Goal: Information Seeking & Learning: Learn about a topic

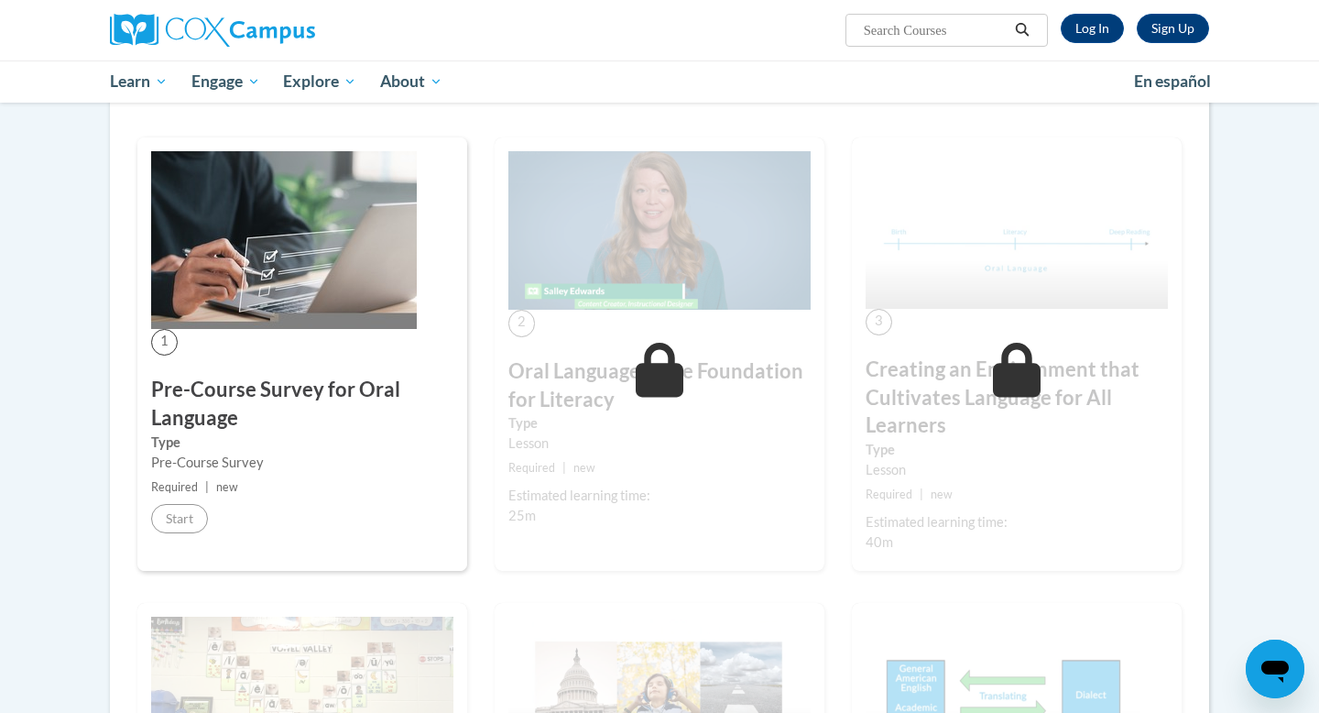
scroll to position [57, 0]
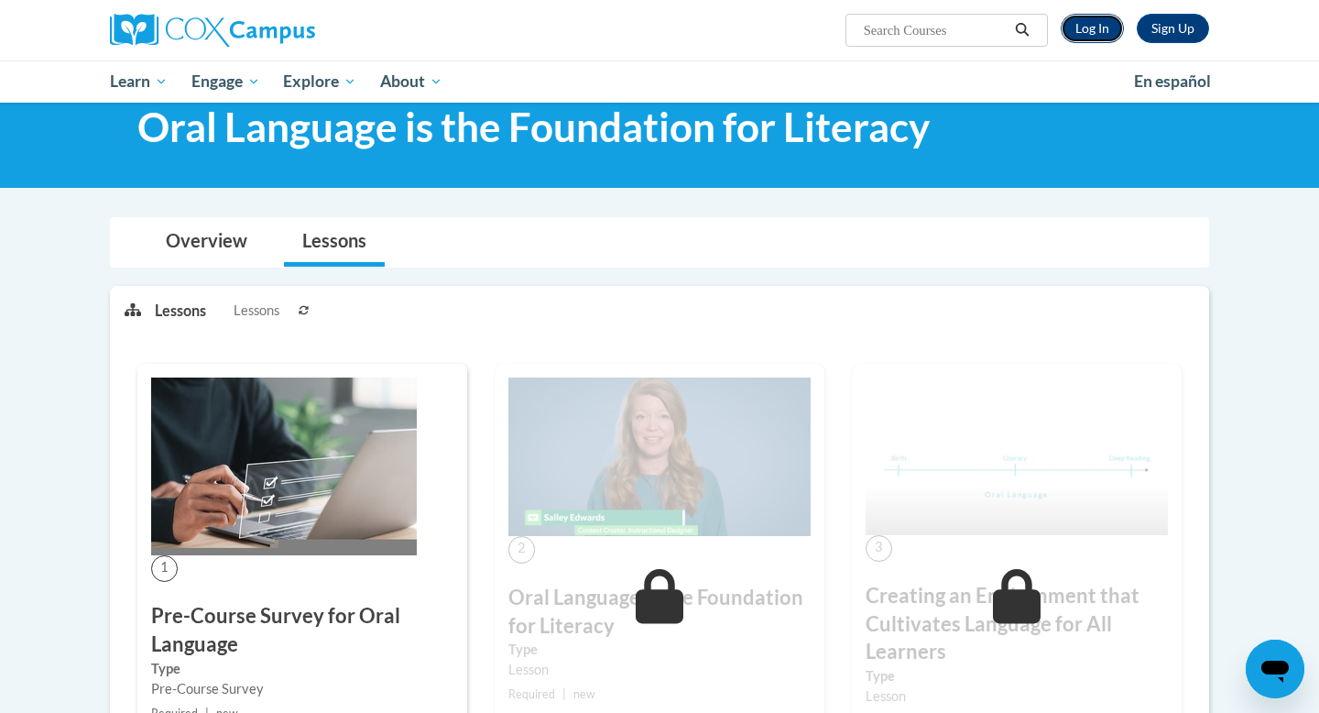
click at [1085, 28] on link "Log In" at bounding box center [1092, 28] width 63 height 29
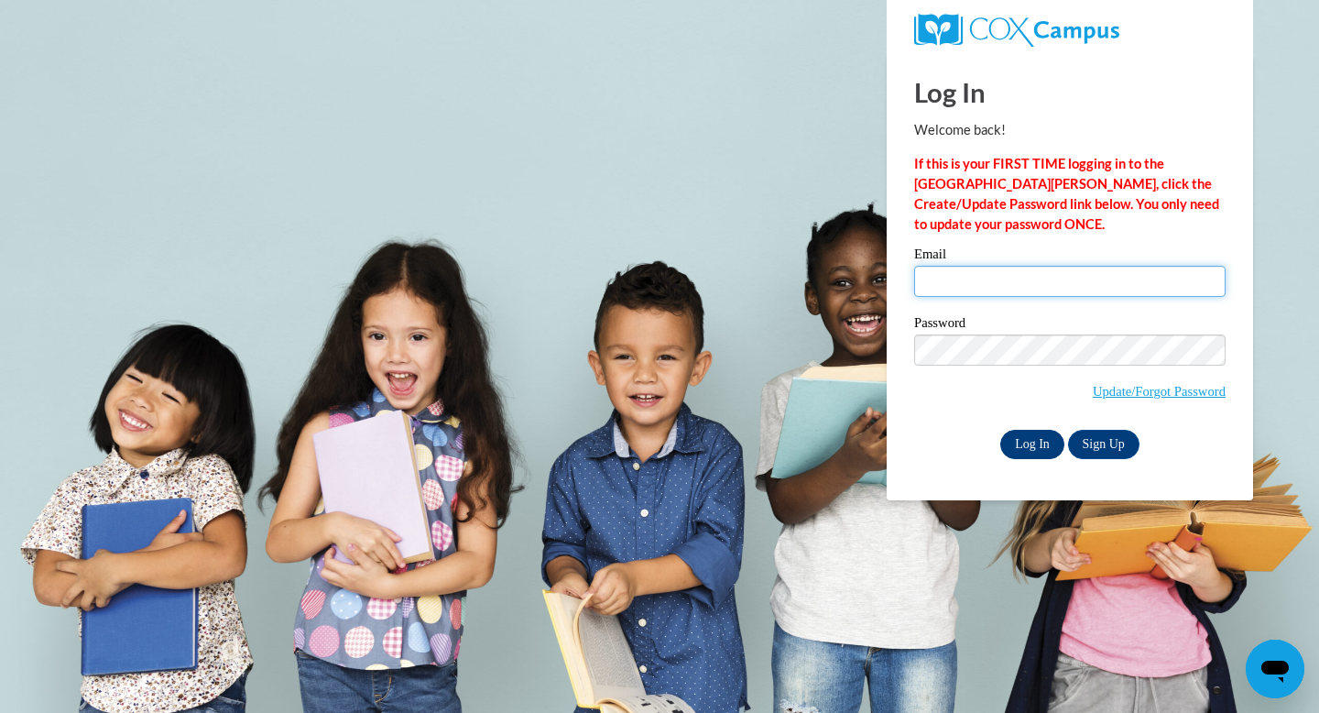
type input "elissa.fiedler@k12.hi.us"
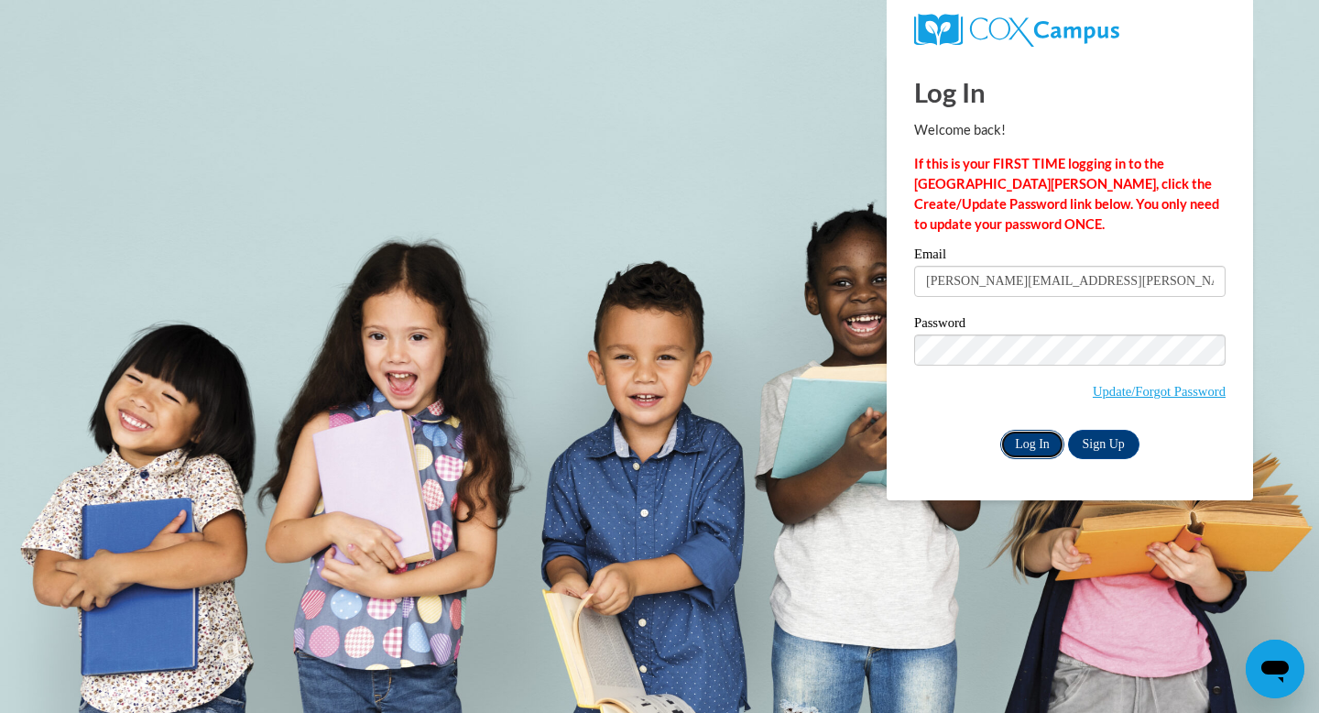
click at [1039, 437] on input "Log In" at bounding box center [1032, 444] width 64 height 29
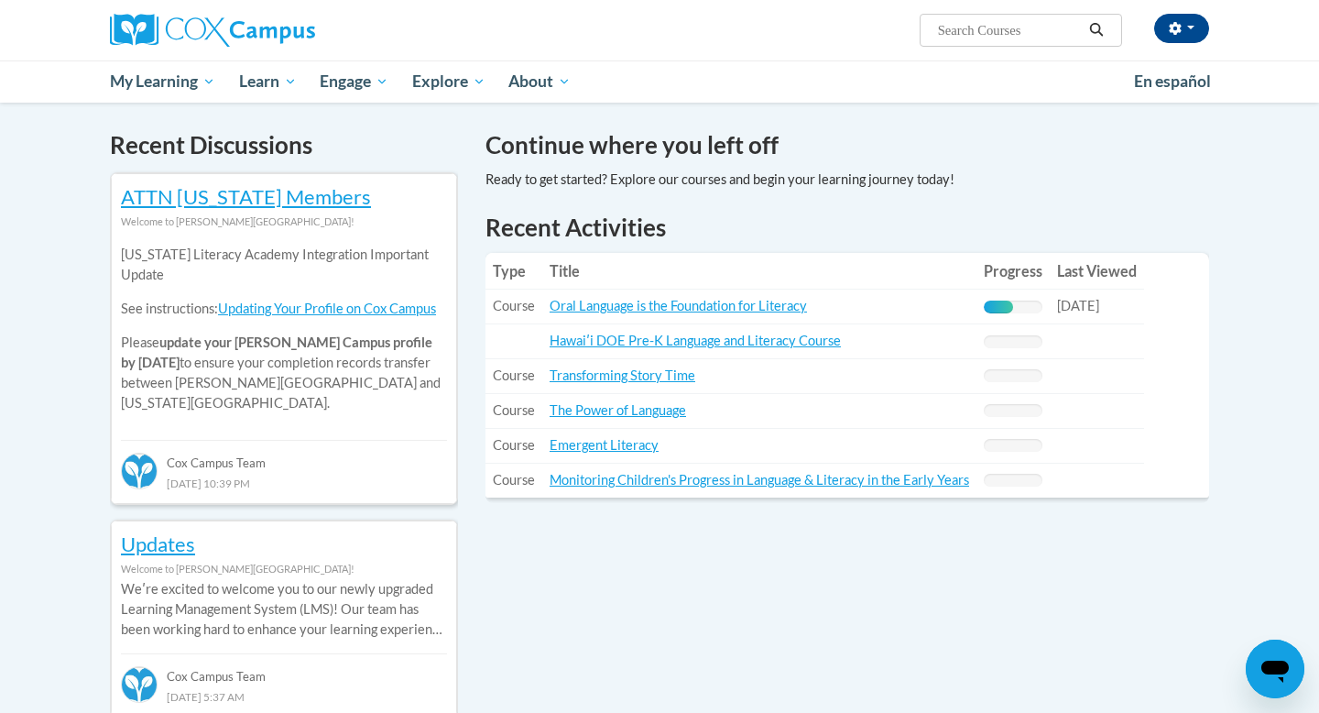
scroll to position [540, 0]
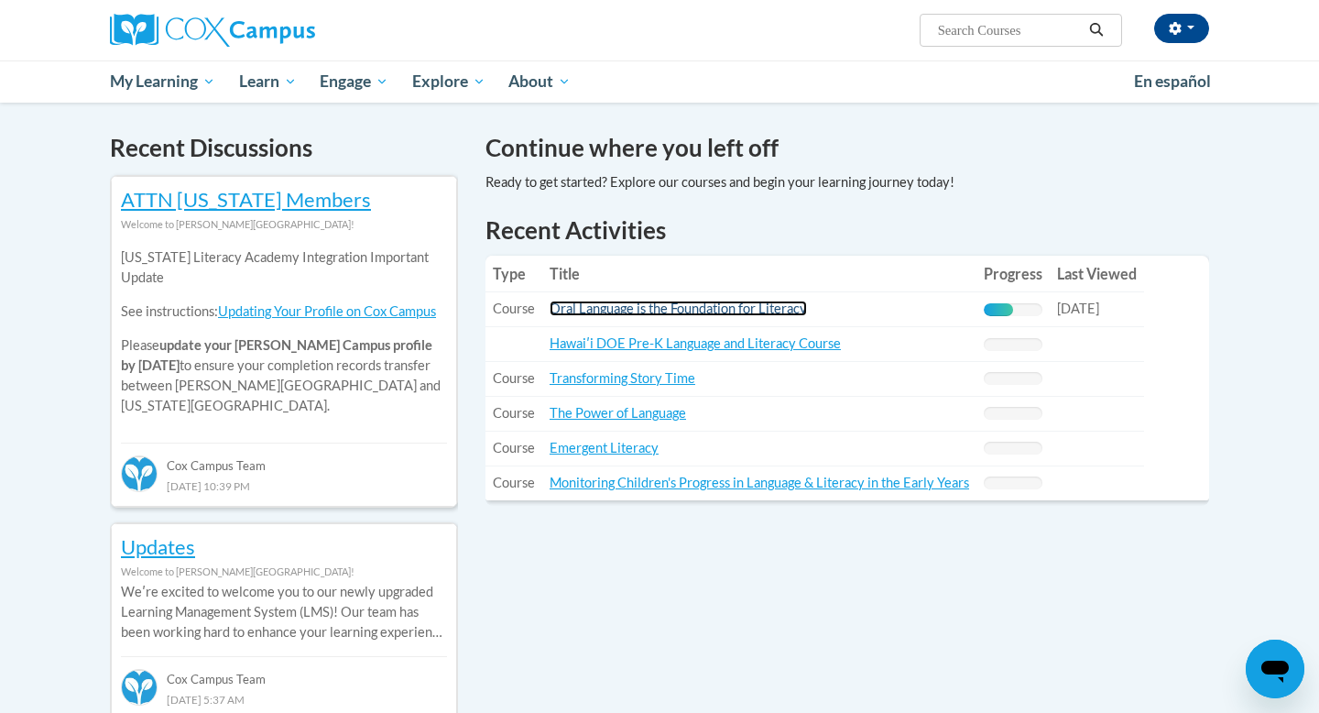
click at [725, 305] on link "Oral Language is the Foundation for Literacy" at bounding box center [678, 308] width 257 height 16
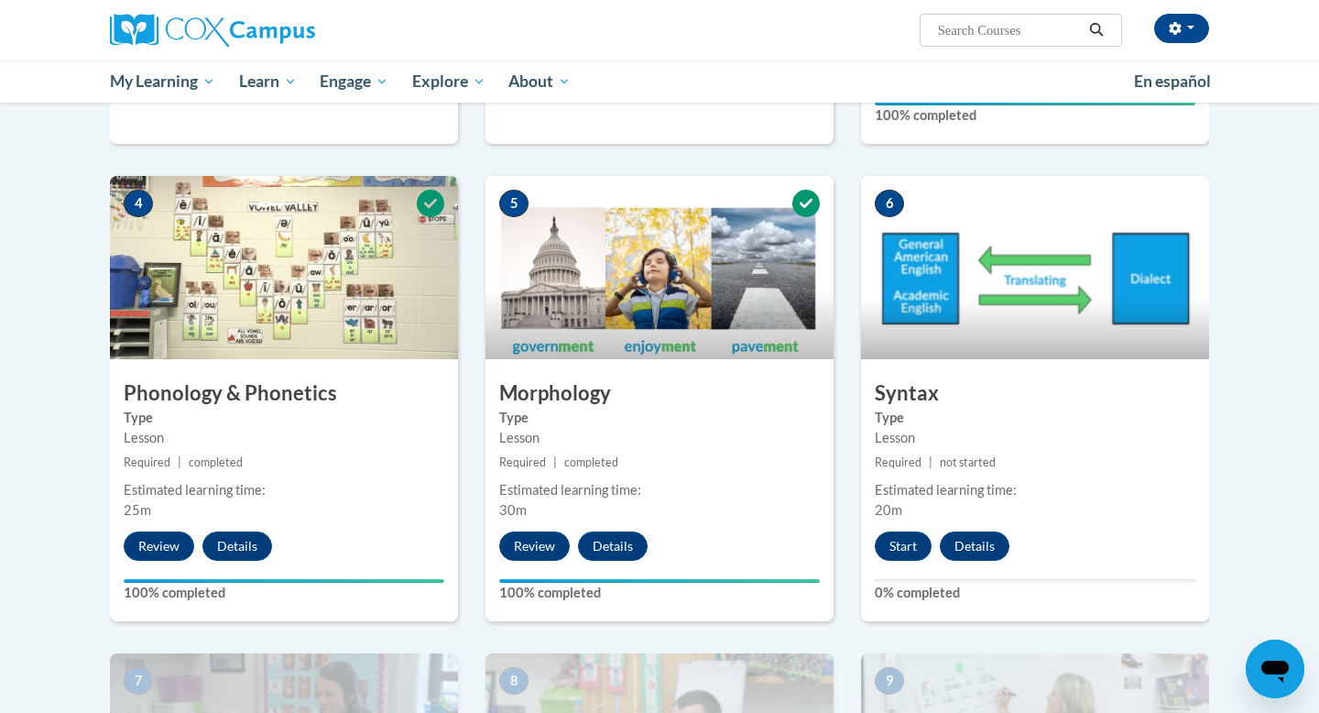
scroll to position [839, 0]
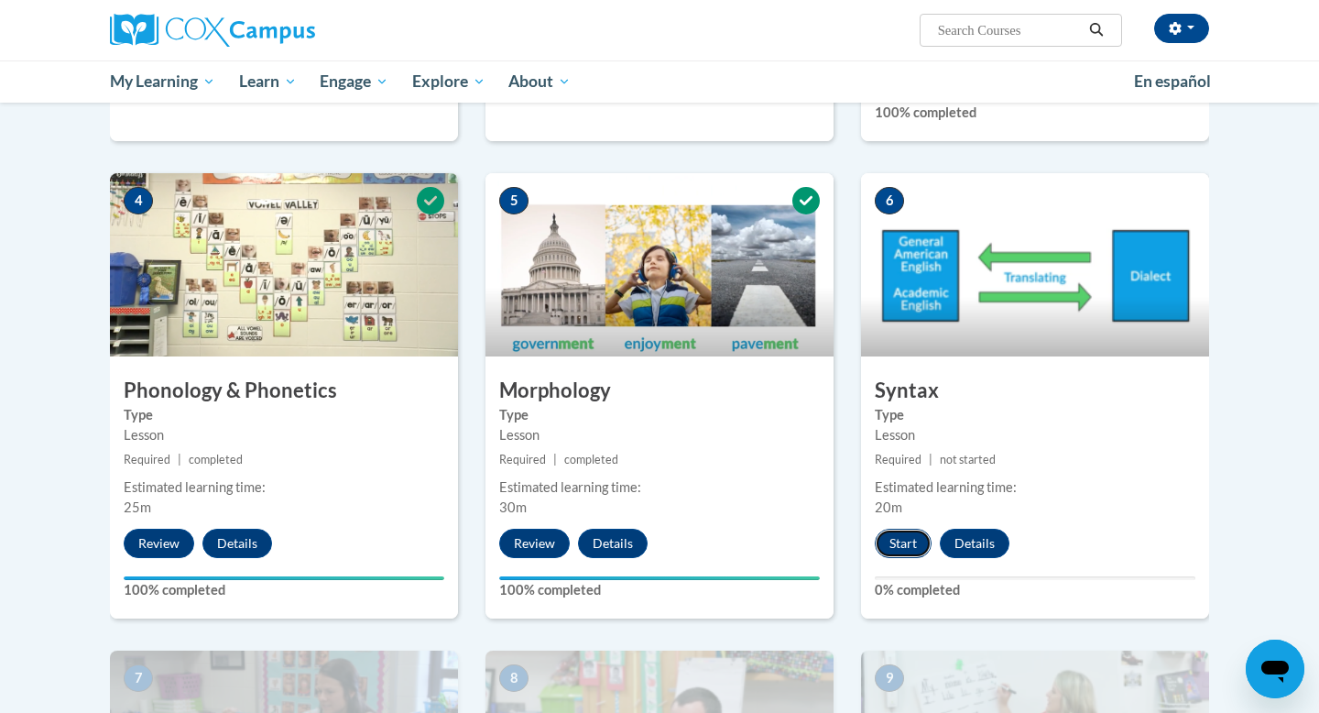
click at [884, 538] on button "Start" at bounding box center [903, 543] width 57 height 29
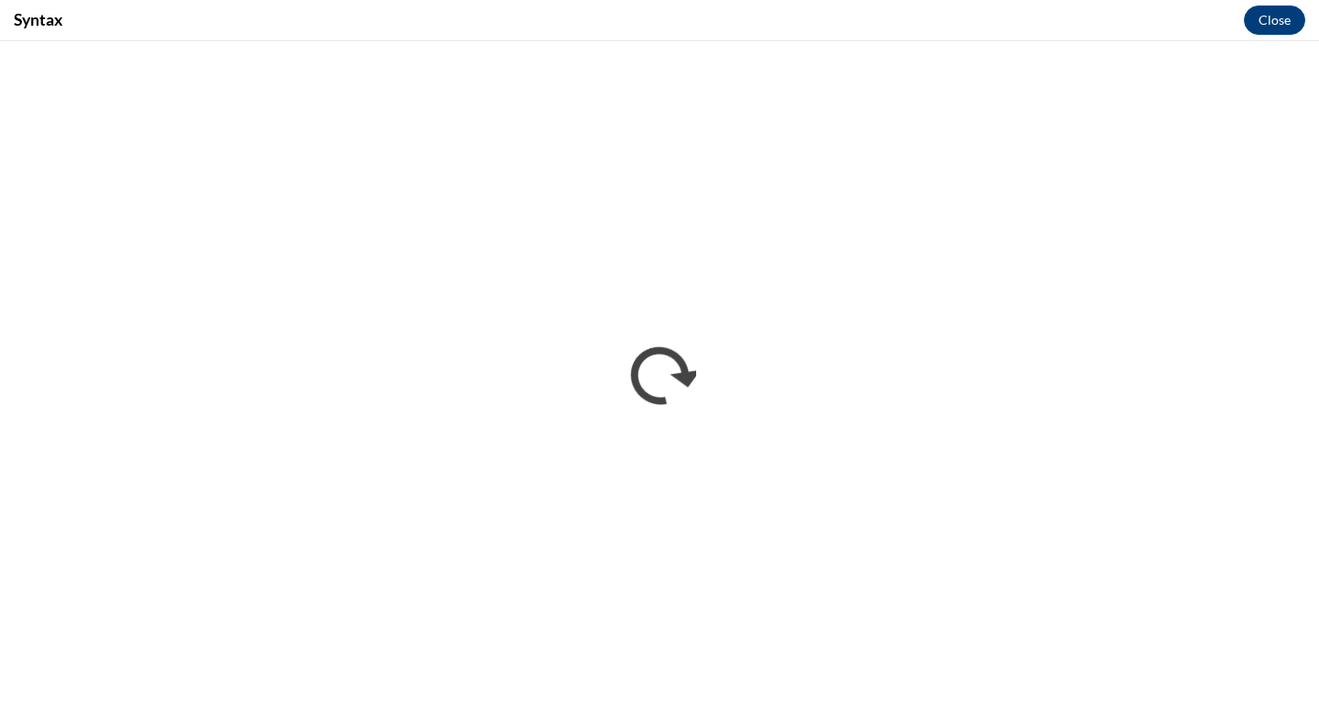
scroll to position [0, 0]
